Goal: Task Accomplishment & Management: Use online tool/utility

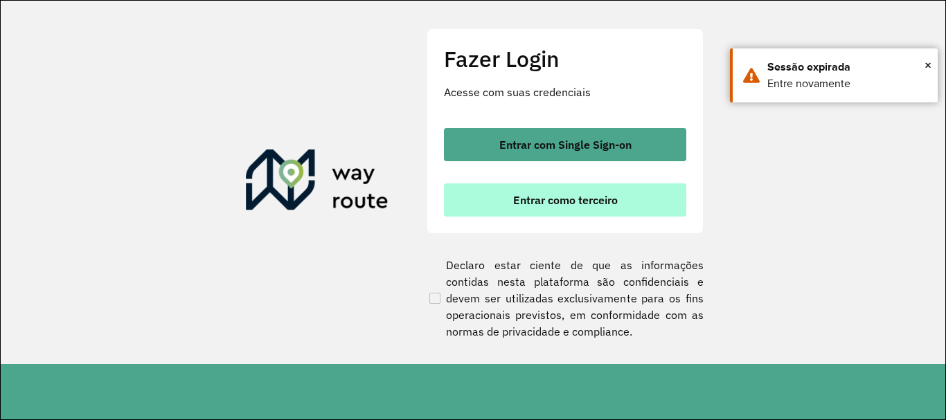
click at [581, 204] on span "Entrar como terceiro" at bounding box center [565, 200] width 105 height 11
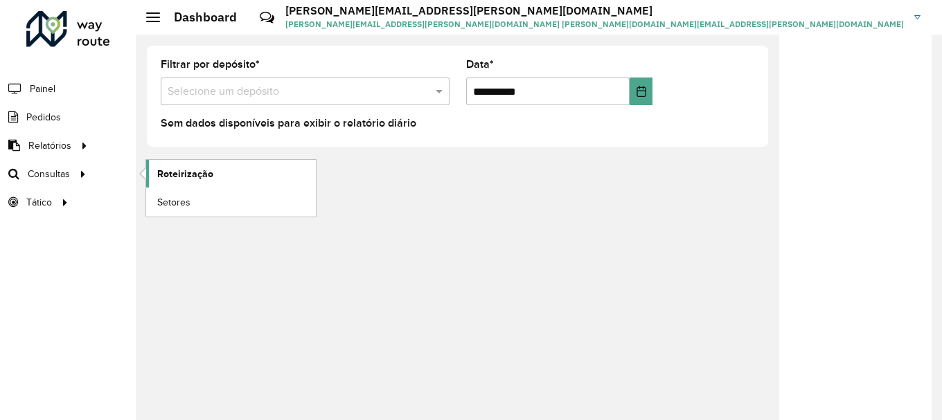
click at [168, 175] on span "Roteirização" at bounding box center [185, 174] width 56 height 15
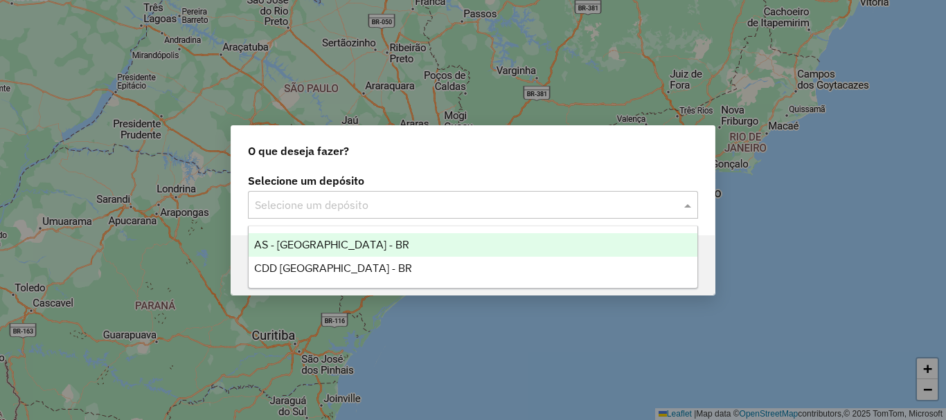
click at [382, 201] on input "text" at bounding box center [459, 205] width 409 height 17
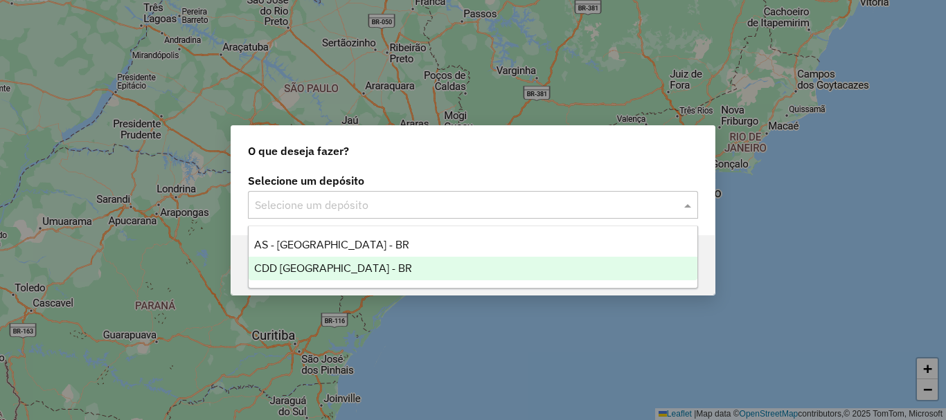
click at [371, 271] on div "CDD [GEOGRAPHIC_DATA] - BR" at bounding box center [473, 269] width 449 height 24
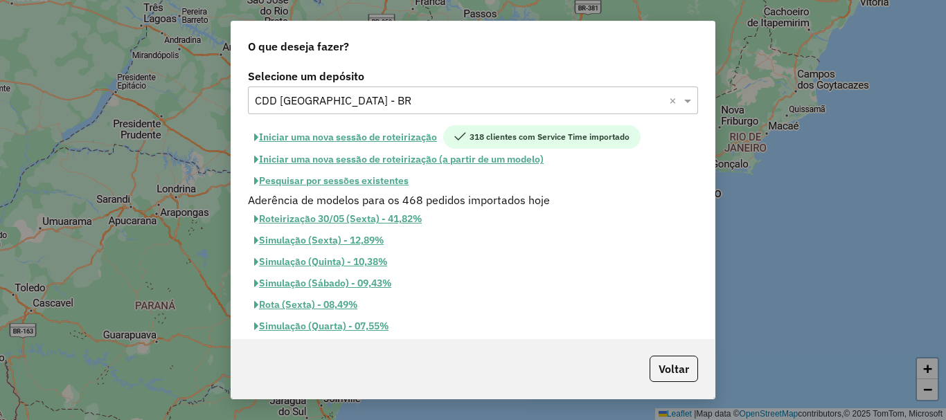
click at [384, 184] on button "Pesquisar por sessões existentes" at bounding box center [331, 180] width 167 height 21
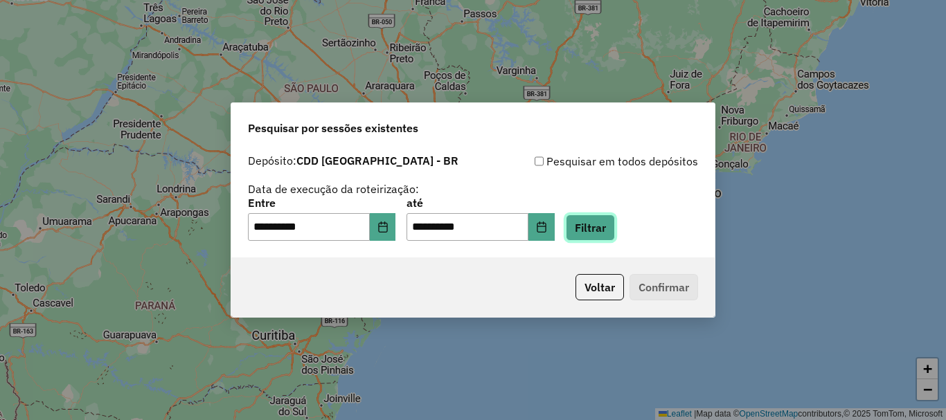
click at [613, 228] on button "Filtrar" at bounding box center [590, 228] width 49 height 26
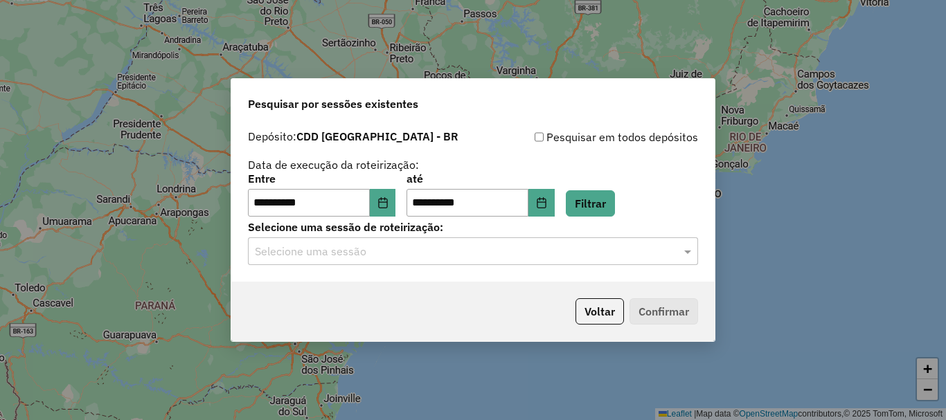
click at [478, 253] on input "text" at bounding box center [459, 252] width 409 height 17
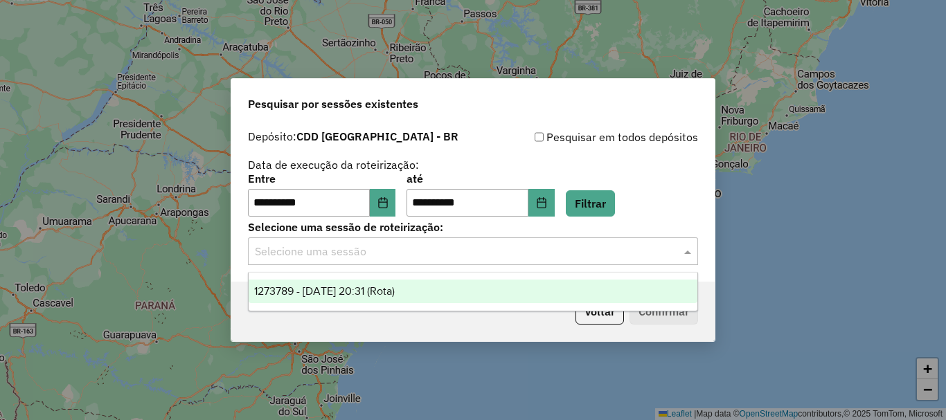
click at [428, 284] on div "1273789 - [DATE] 20:31 (Rota)" at bounding box center [473, 292] width 449 height 24
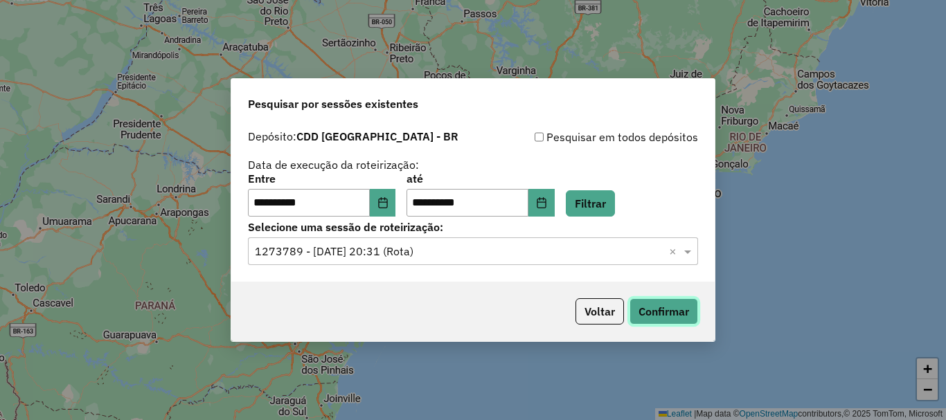
click at [665, 307] on button "Confirmar" at bounding box center [663, 311] width 69 height 26
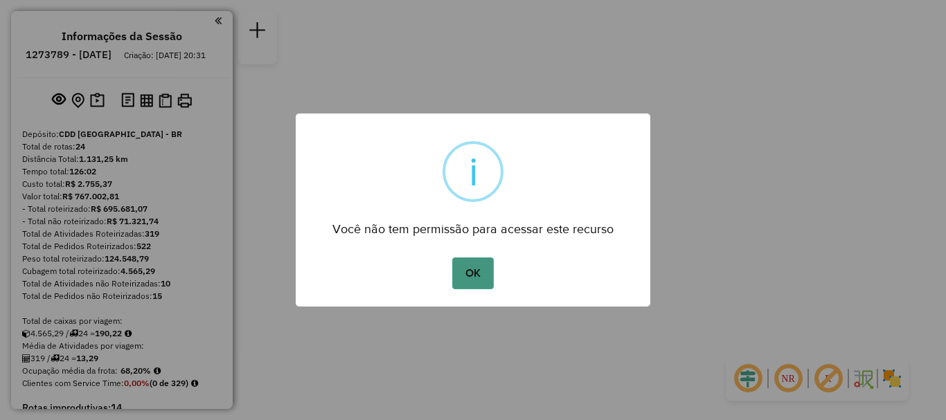
click at [474, 271] on button "OK" at bounding box center [472, 274] width 41 height 32
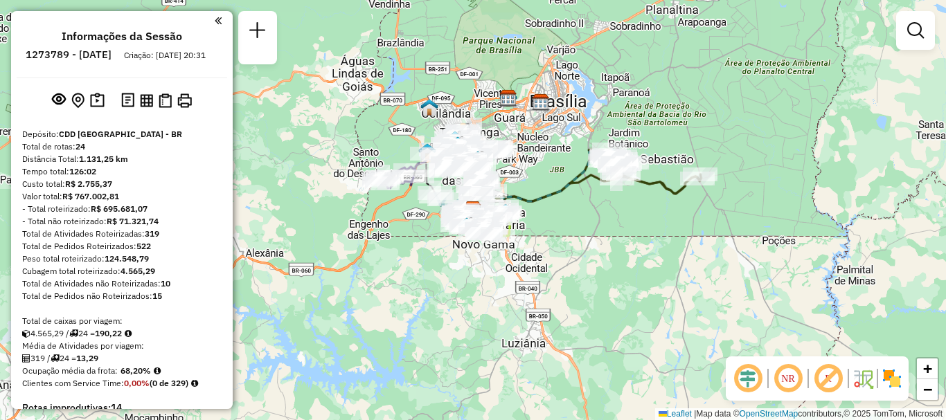
scroll to position [942, 0]
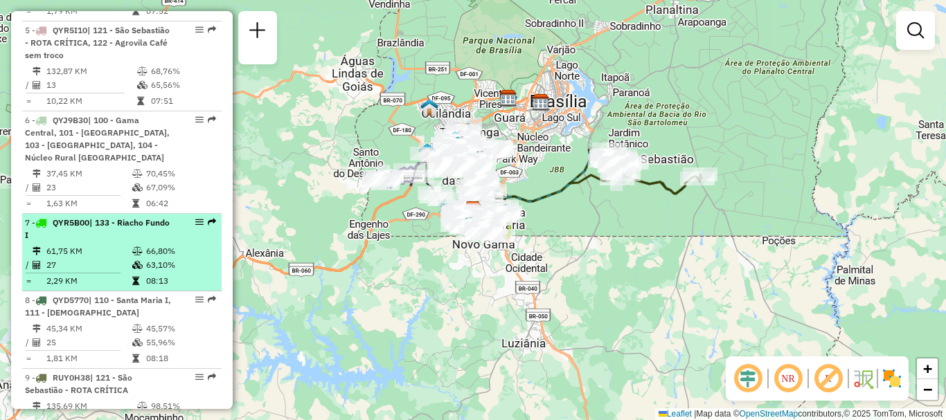
click at [174, 244] on td "66,80%" at bounding box center [180, 251] width 70 height 14
select select "**********"
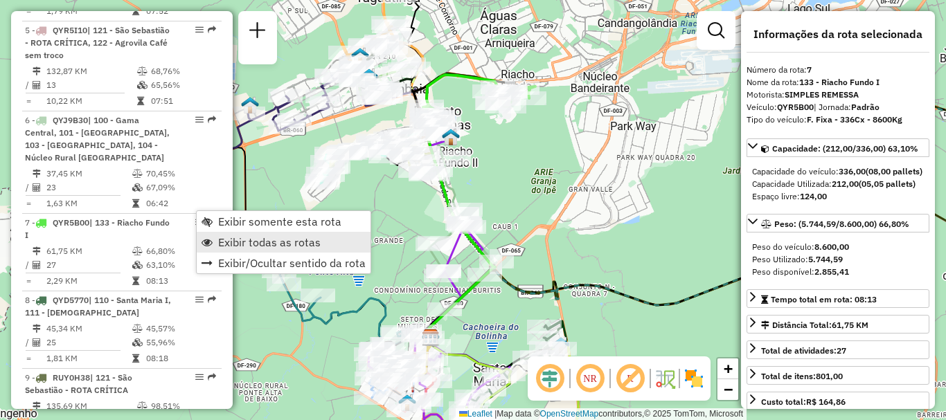
click at [258, 242] on span "Exibir todas as rotas" at bounding box center [269, 242] width 102 height 11
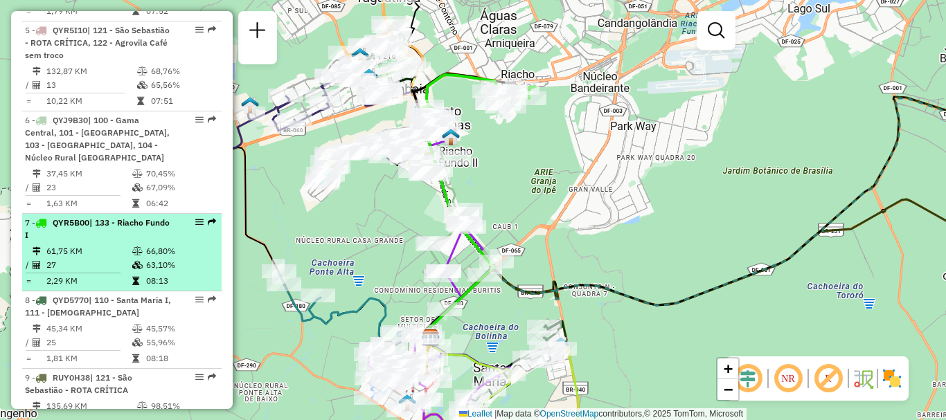
select select "**********"
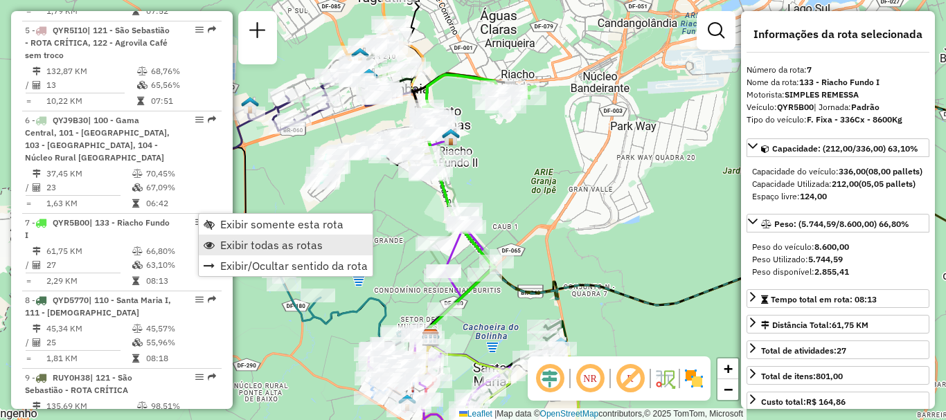
click at [268, 248] on span "Exibir todas as rotas" at bounding box center [271, 245] width 102 height 11
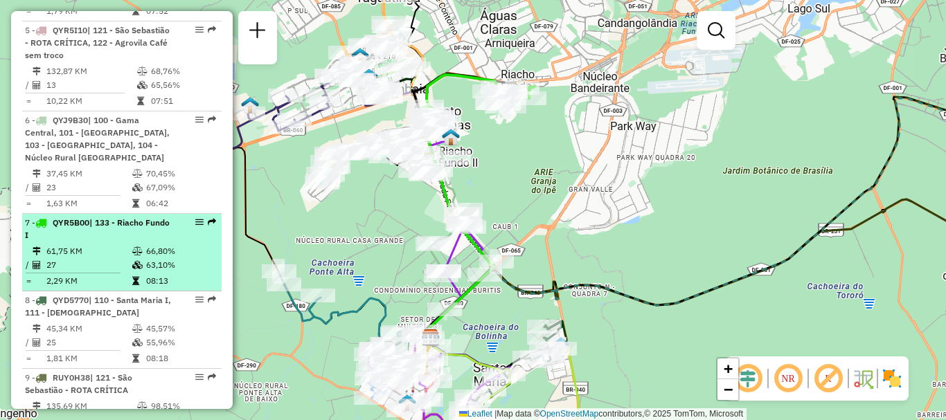
select select "**********"
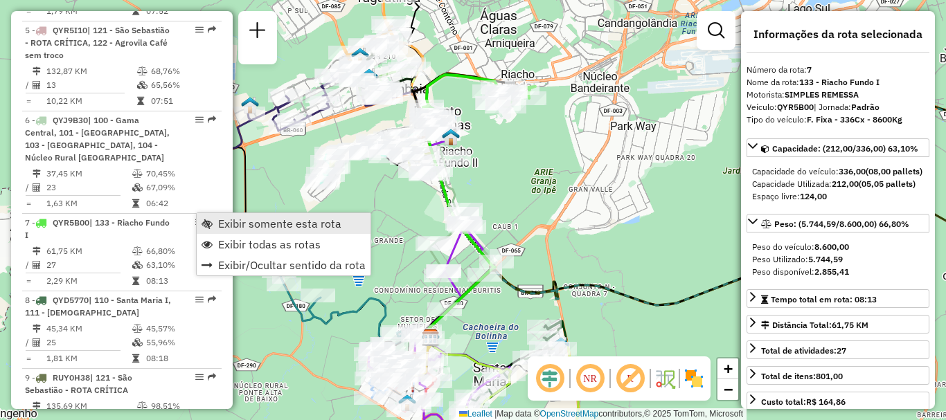
click at [304, 220] on span "Exibir somente esta rota" at bounding box center [279, 223] width 123 height 11
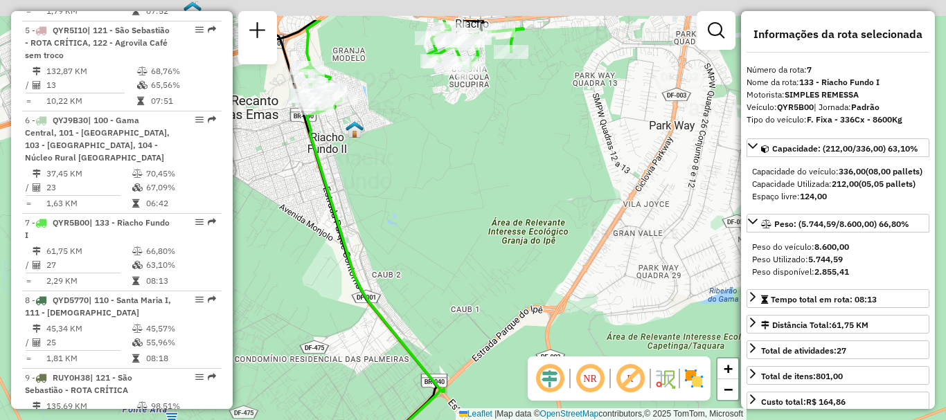
drag, startPoint x: 421, startPoint y: 140, endPoint x: 384, endPoint y: 272, distance: 137.4
click at [384, 273] on div "Janela de atendimento Grade de atendimento Capacidade Transportadoras Veículos …" at bounding box center [473, 210] width 946 height 420
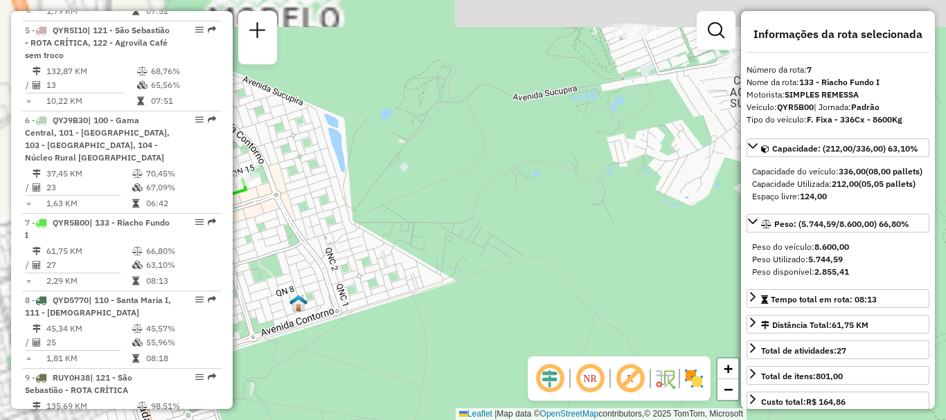
drag, startPoint x: 411, startPoint y: 172, endPoint x: 625, endPoint y: 228, distance: 220.3
click at [693, 341] on div "Janela de atendimento Grade de atendimento Capacidade Transportadoras Veículos …" at bounding box center [473, 210] width 946 height 420
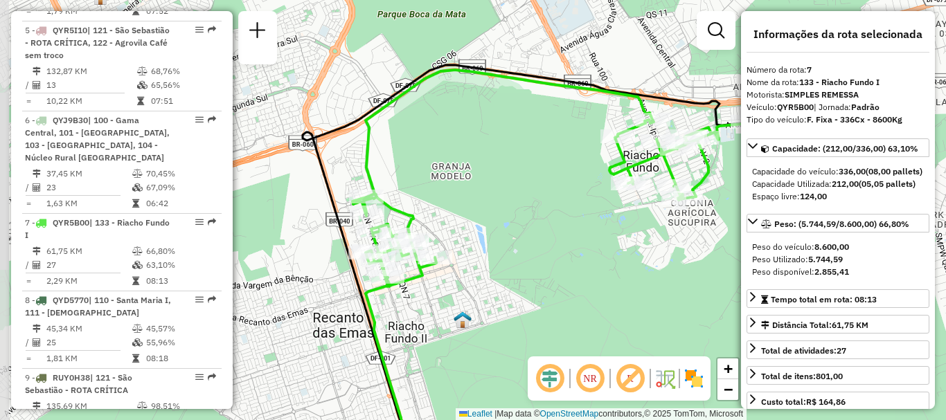
drag, startPoint x: 524, startPoint y: 161, endPoint x: 571, endPoint y: 240, distance: 91.6
click at [571, 240] on div "Janela de atendimento Grade de atendimento Capacidade Transportadoras Veículos …" at bounding box center [473, 210] width 946 height 420
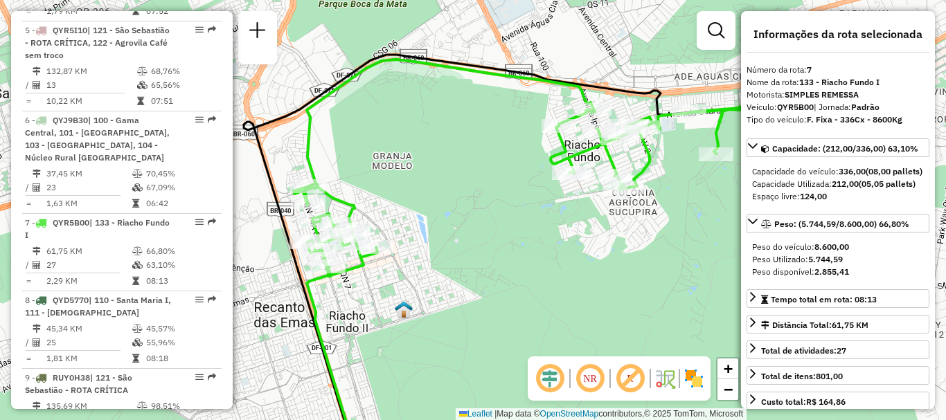
drag, startPoint x: 544, startPoint y: 228, endPoint x: 485, endPoint y: 217, distance: 59.8
click at [485, 217] on div "Janela de atendimento Grade de atendimento Capacidade Transportadoras Veículos …" at bounding box center [473, 210] width 946 height 420
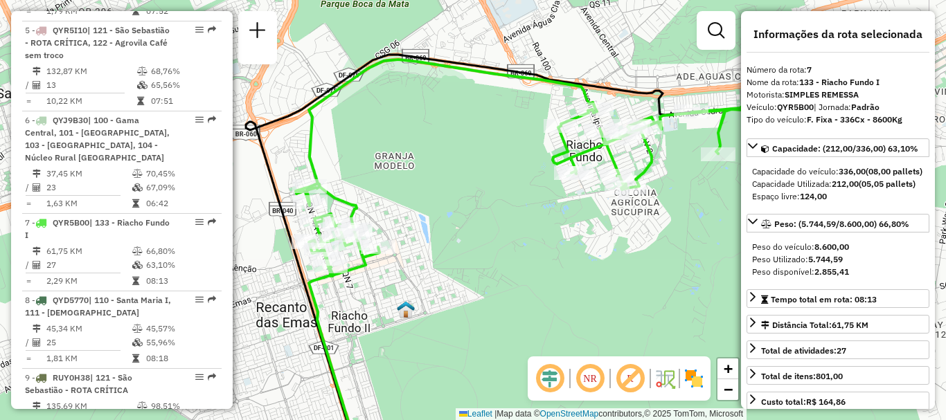
click at [473, 230] on div "Janela de atendimento Grade de atendimento Capacidade Transportadoras Veículos …" at bounding box center [473, 210] width 946 height 420
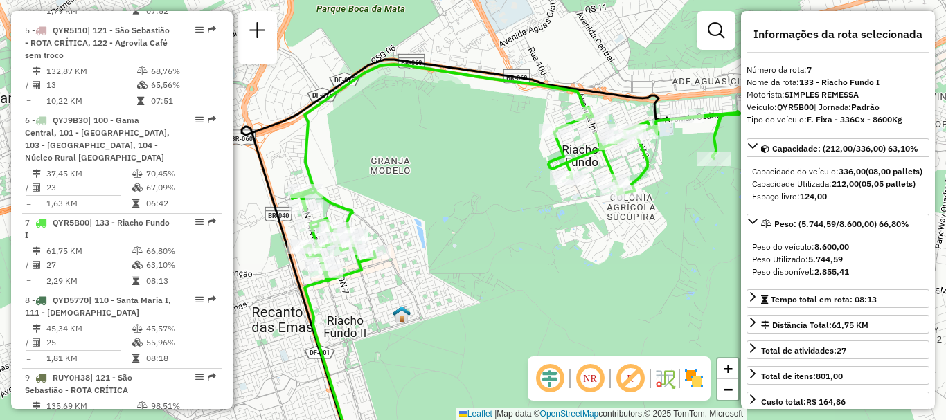
click at [460, 229] on div "Janela de atendimento Grade de atendimento Capacidade Transportadoras Veículos …" at bounding box center [473, 210] width 946 height 420
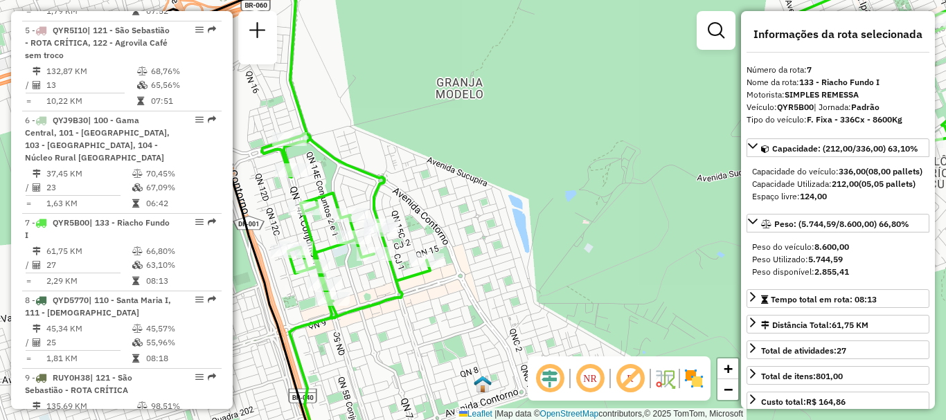
drag, startPoint x: 382, startPoint y: 226, endPoint x: 449, endPoint y: 202, distance: 72.1
click at [449, 202] on div "Janela de atendimento Grade de atendimento Capacidade Transportadoras Veículos …" at bounding box center [473, 210] width 946 height 420
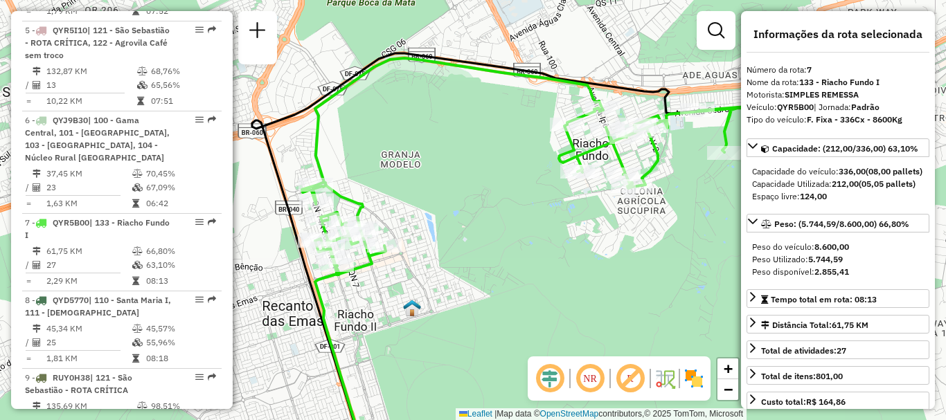
drag, startPoint x: 526, startPoint y: 181, endPoint x: 451, endPoint y: 218, distance: 83.9
click at [451, 218] on div "Janela de atendimento Grade de atendimento Capacidade Transportadoras Veículos …" at bounding box center [473, 210] width 946 height 420
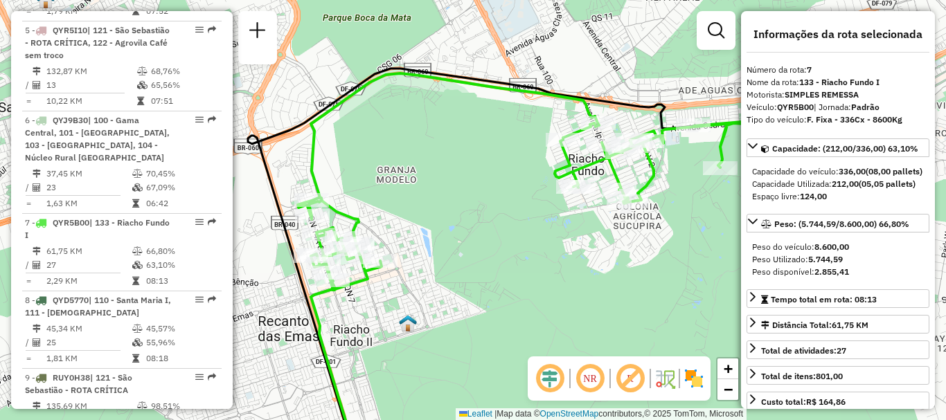
drag, startPoint x: 509, startPoint y: 197, endPoint x: 506, endPoint y: 212, distance: 15.5
click at [506, 212] on div "Janela de atendimento Grade de atendimento Capacidade Transportadoras Veículos …" at bounding box center [473, 210] width 946 height 420
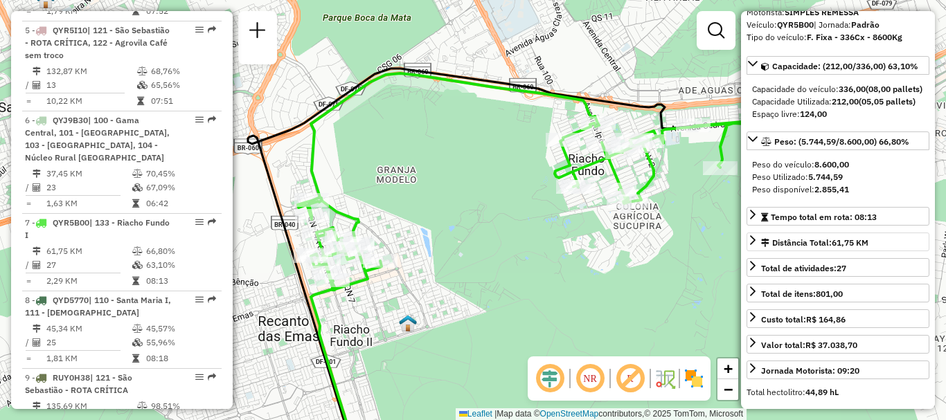
scroll to position [116, 0]
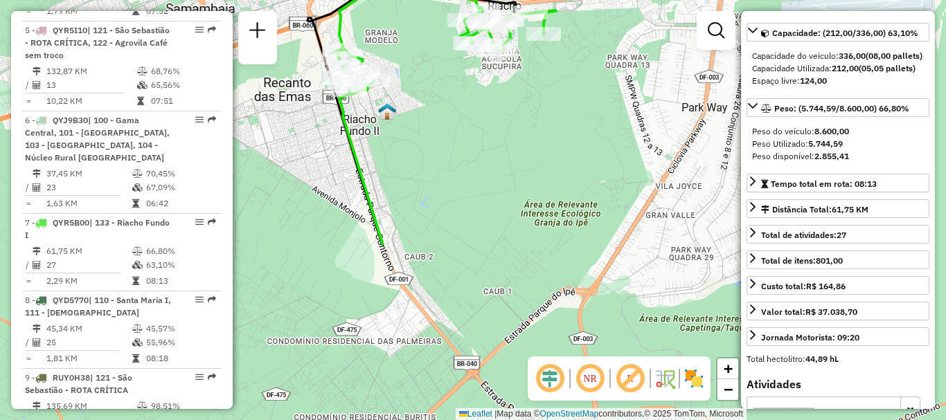
drag, startPoint x: 475, startPoint y: 356, endPoint x: 437, endPoint y: 210, distance: 151.0
click at [430, 139] on div "Janela de atendimento Grade de atendimento Capacidade Transportadoras Veículos …" at bounding box center [473, 210] width 946 height 420
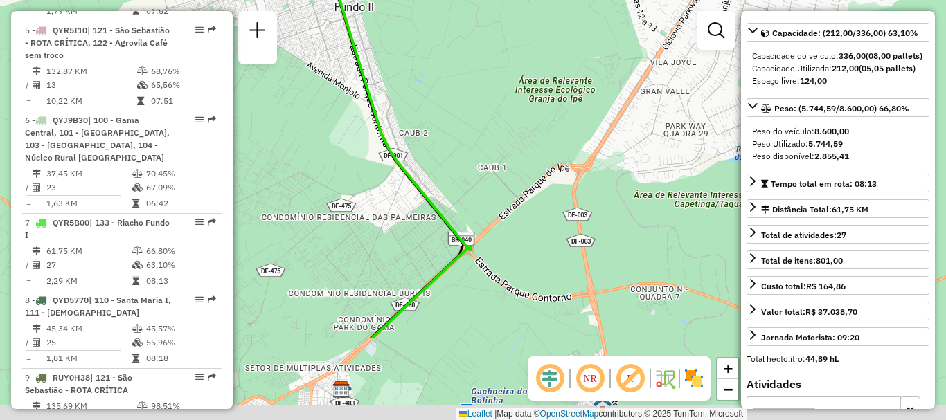
drag, startPoint x: 463, startPoint y: 237, endPoint x: 458, endPoint y: 111, distance: 125.4
click at [458, 111] on div "Janela de atendimento Grade de atendimento Capacidade Transportadoras Veículos …" at bounding box center [473, 210] width 946 height 420
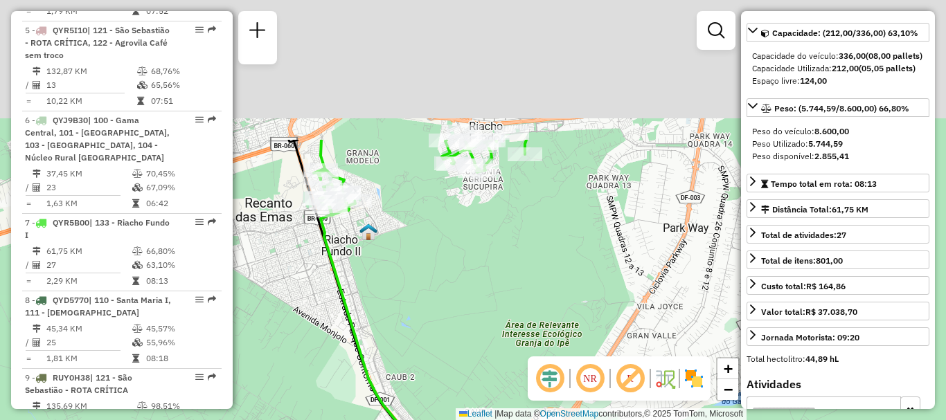
drag, startPoint x: 459, startPoint y: 105, endPoint x: 451, endPoint y: 285, distance: 180.2
click at [454, 287] on div "Janela de atendimento Grade de atendimento Capacidade Transportadoras Veículos …" at bounding box center [473, 210] width 946 height 420
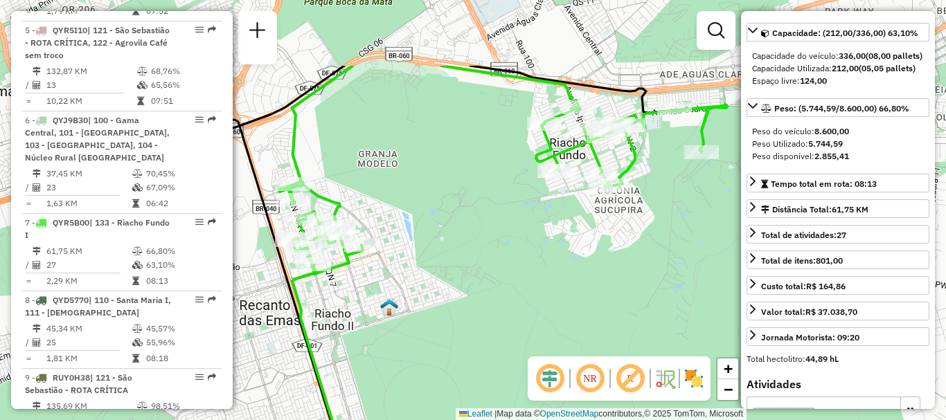
drag, startPoint x: 416, startPoint y: 208, endPoint x: 500, endPoint y: 316, distance: 136.7
click at [500, 316] on div "Janela de atendimento Grade de atendimento Capacidade Transportadoras Veículos …" at bounding box center [473, 210] width 946 height 420
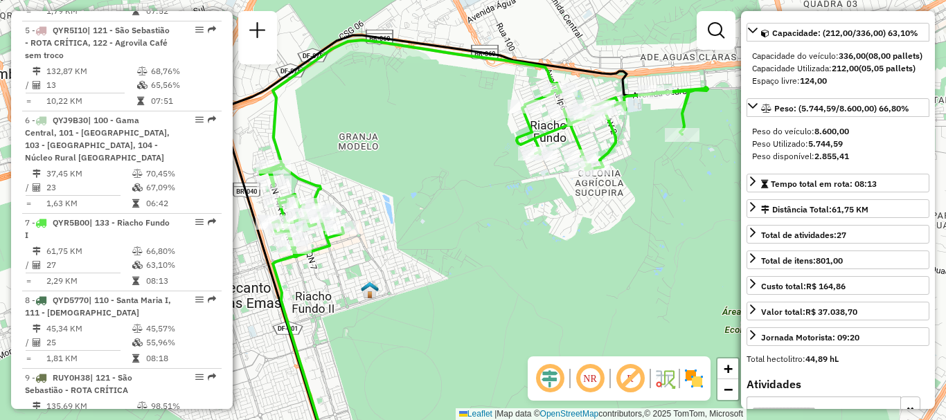
drag, startPoint x: 504, startPoint y: 252, endPoint x: 485, endPoint y: 235, distance: 26.0
click at [485, 235] on div "Janela de atendimento Grade de atendimento Capacidade Transportadoras Veículos …" at bounding box center [473, 210] width 946 height 420
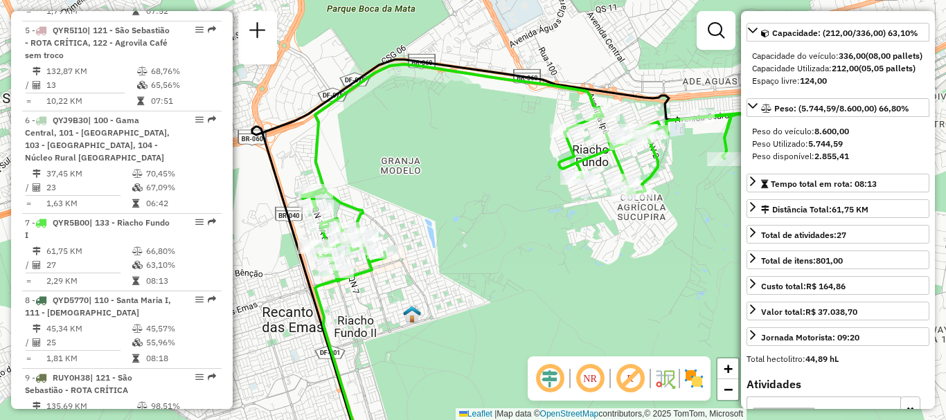
drag, startPoint x: 552, startPoint y: 262, endPoint x: 590, endPoint y: 278, distance: 41.5
click at [594, 285] on div "Janela de atendimento Grade de atendimento Capacidade Transportadoras Veículos …" at bounding box center [473, 210] width 946 height 420
